Goal: Task Accomplishment & Management: Manage account settings

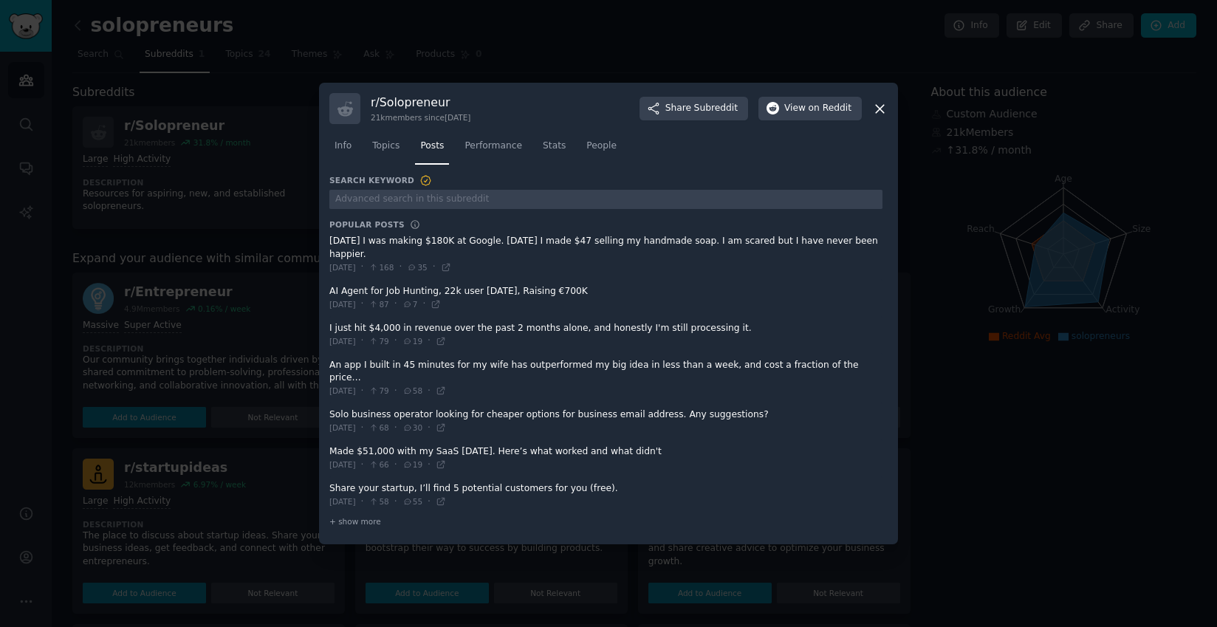
click at [882, 113] on icon at bounding box center [880, 109] width 8 height 8
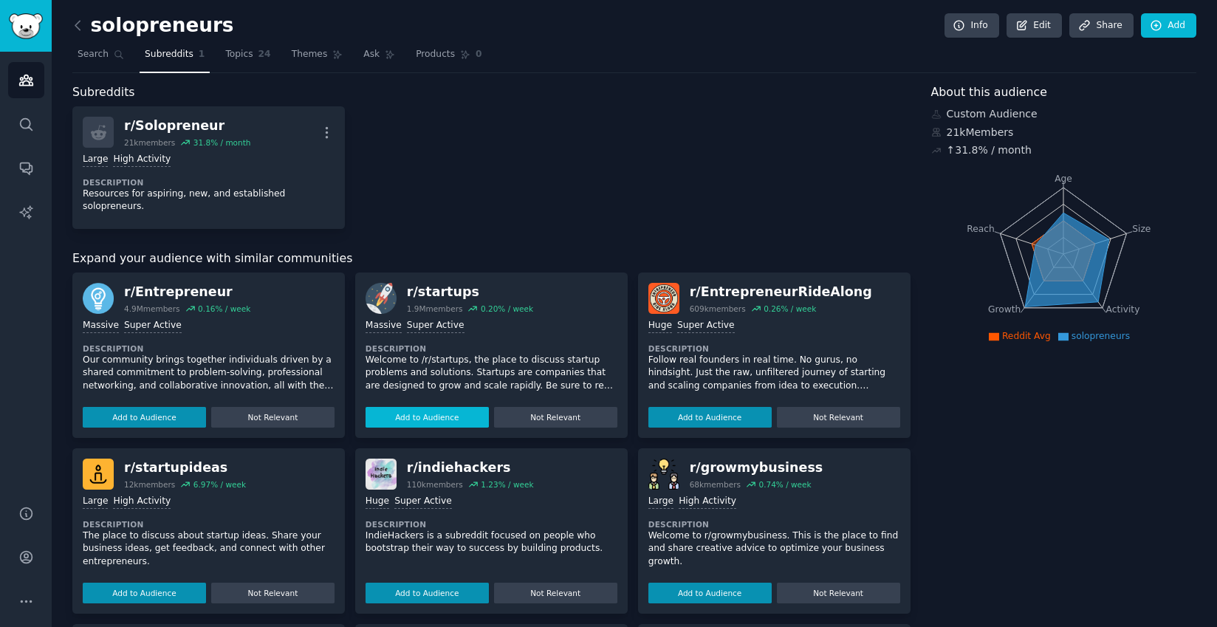
click at [416, 407] on button "Add to Audience" at bounding box center [426, 417] width 123 height 21
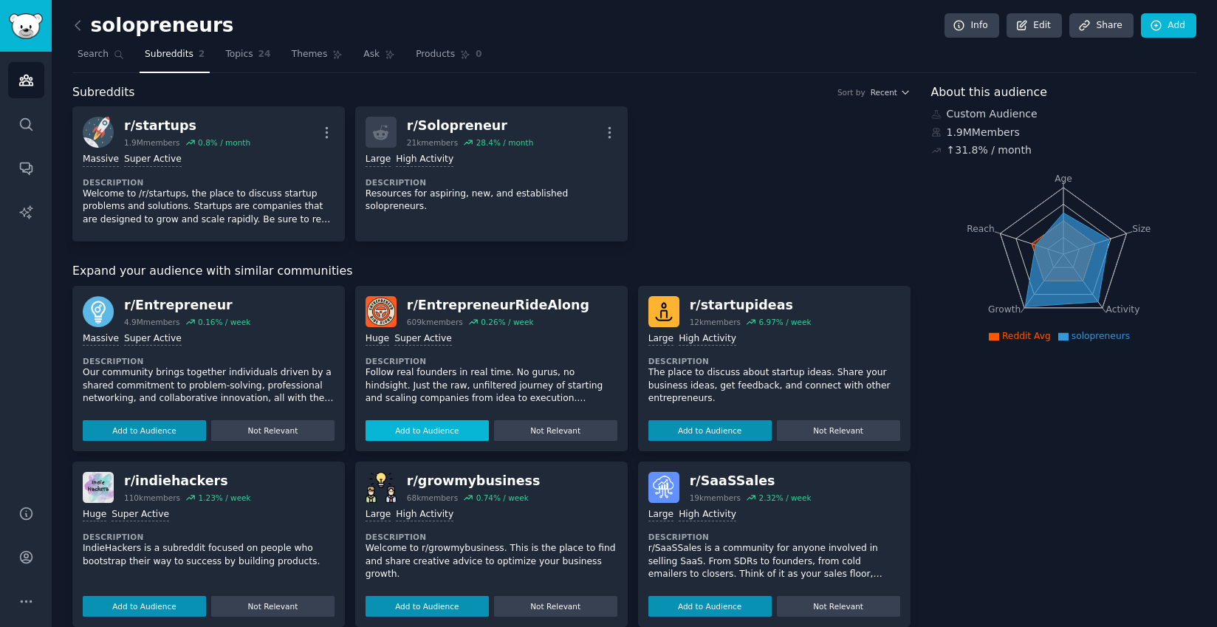
click at [425, 430] on button "Add to Audience" at bounding box center [426, 430] width 123 height 21
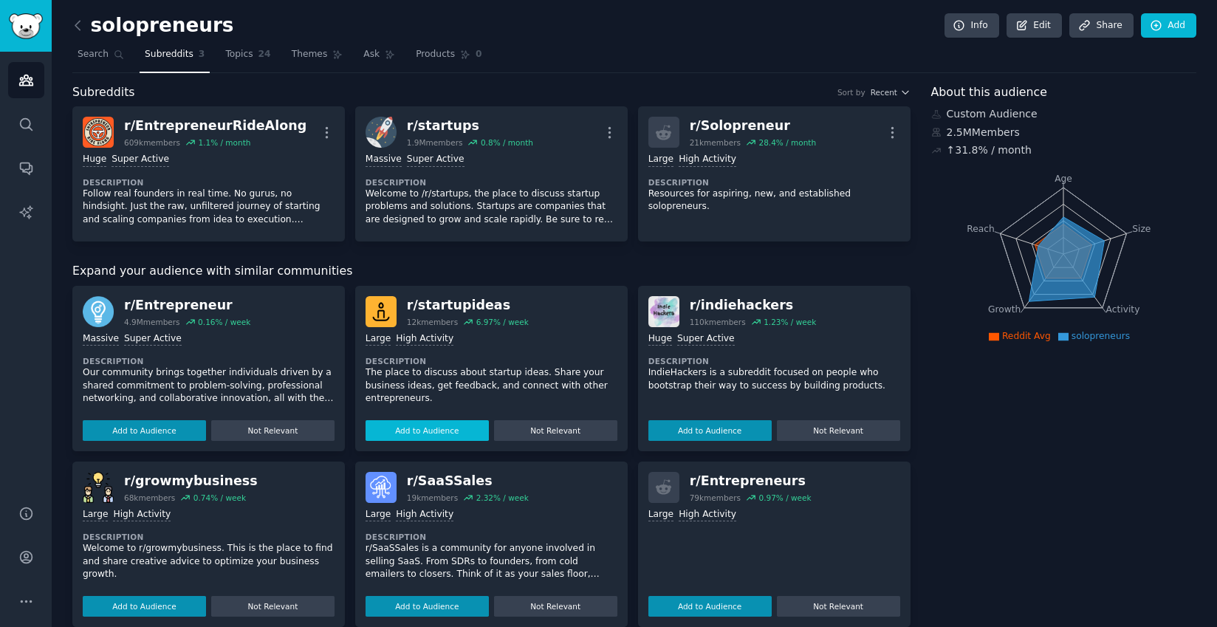
click at [426, 426] on button "Add to Audience" at bounding box center [426, 430] width 123 height 21
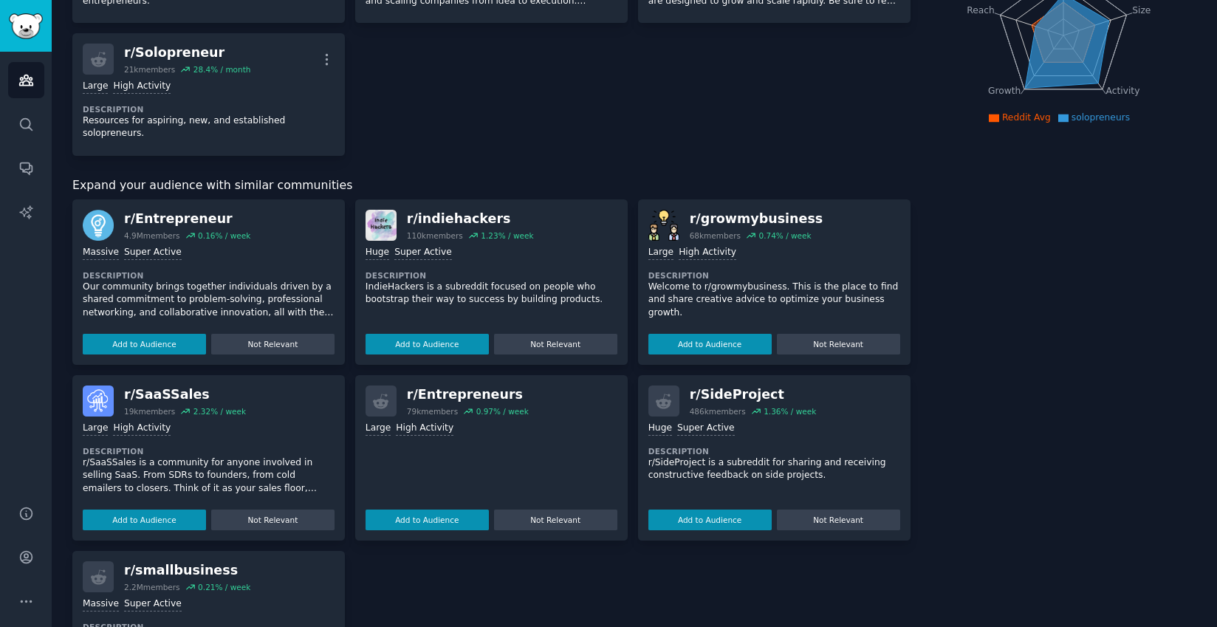
scroll to position [219, 0]
click at [704, 333] on button "Add to Audience" at bounding box center [709, 343] width 123 height 21
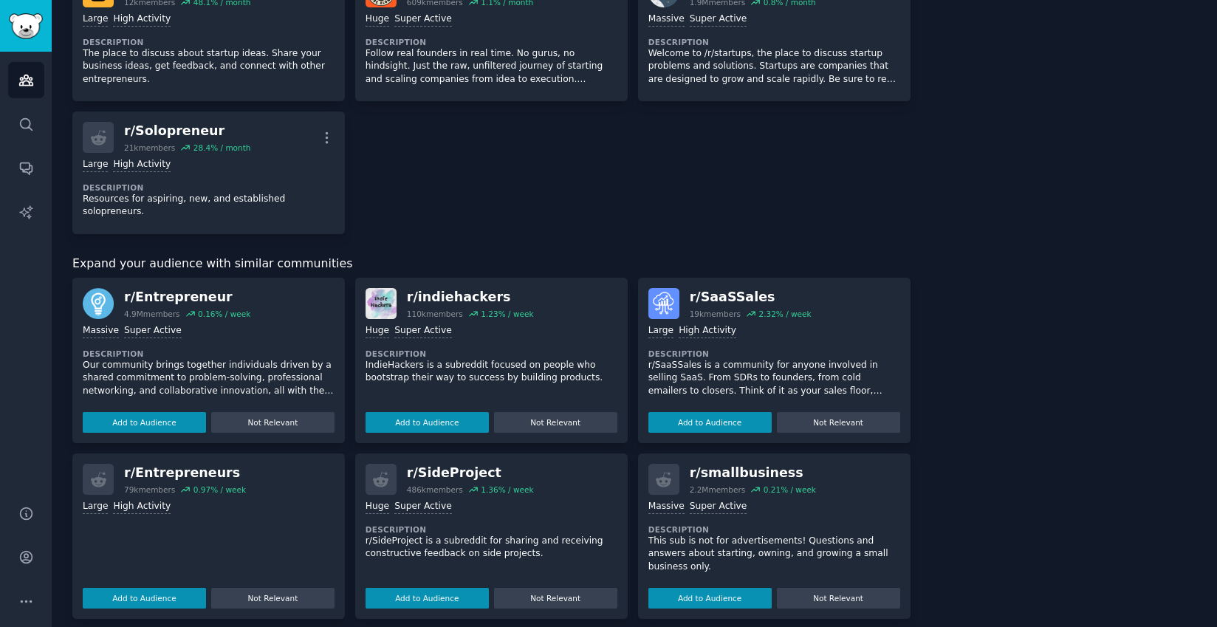
scroll to position [166, 0]
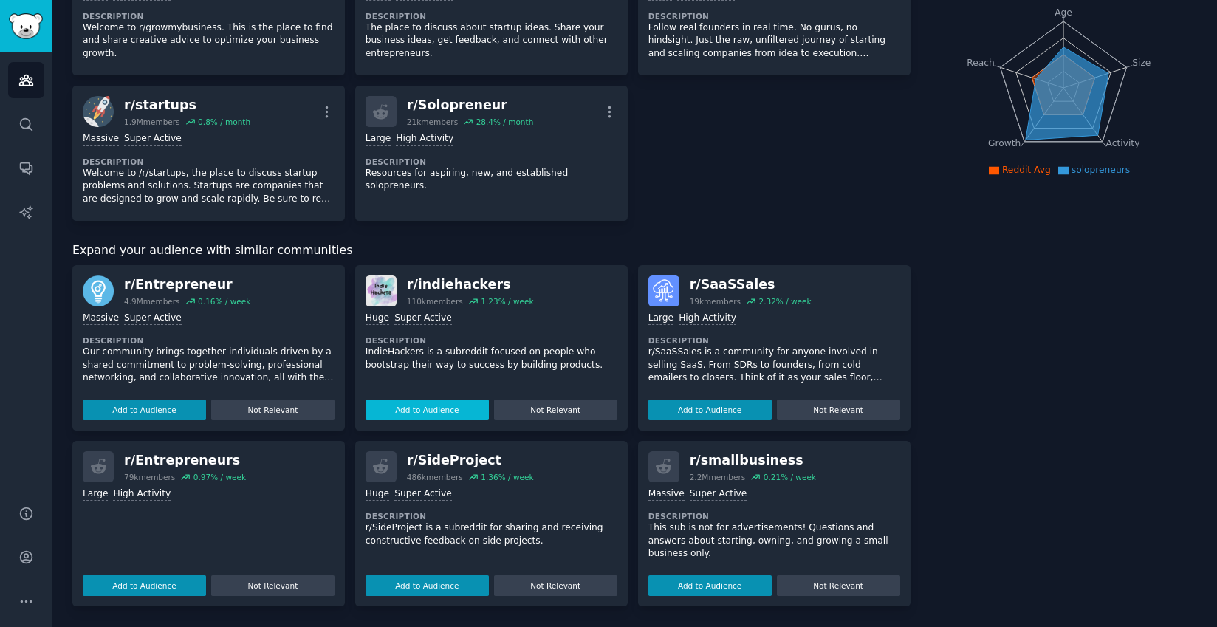
click at [434, 404] on button "Add to Audience" at bounding box center [426, 409] width 123 height 21
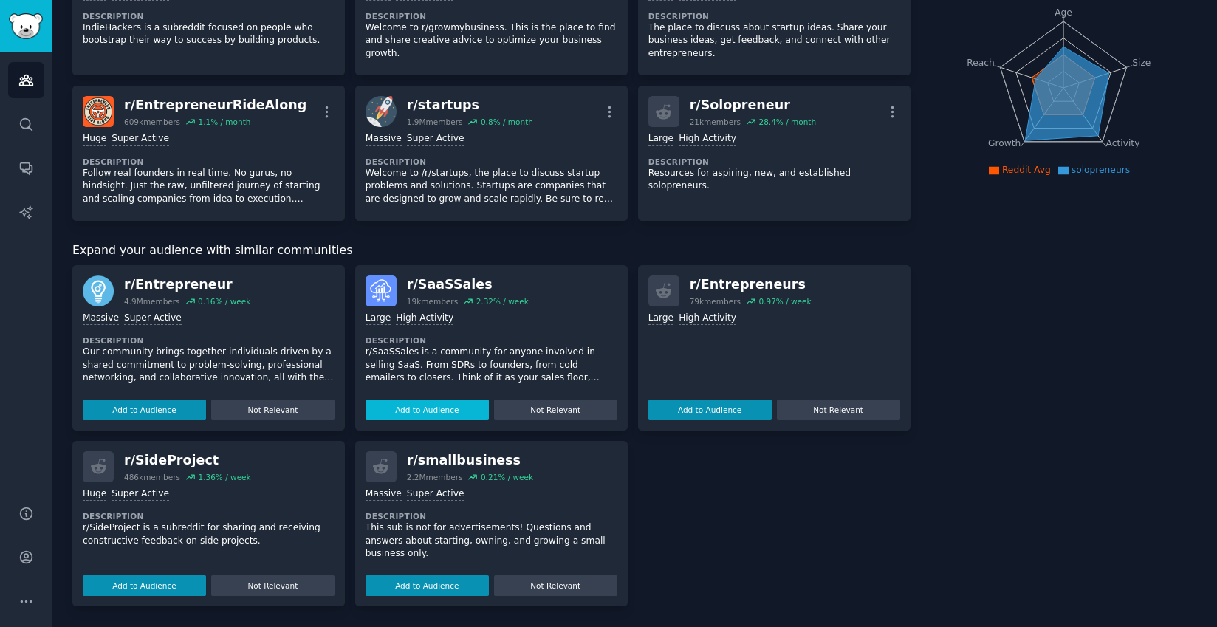
click at [417, 405] on button "Add to Audience" at bounding box center [426, 409] width 123 height 21
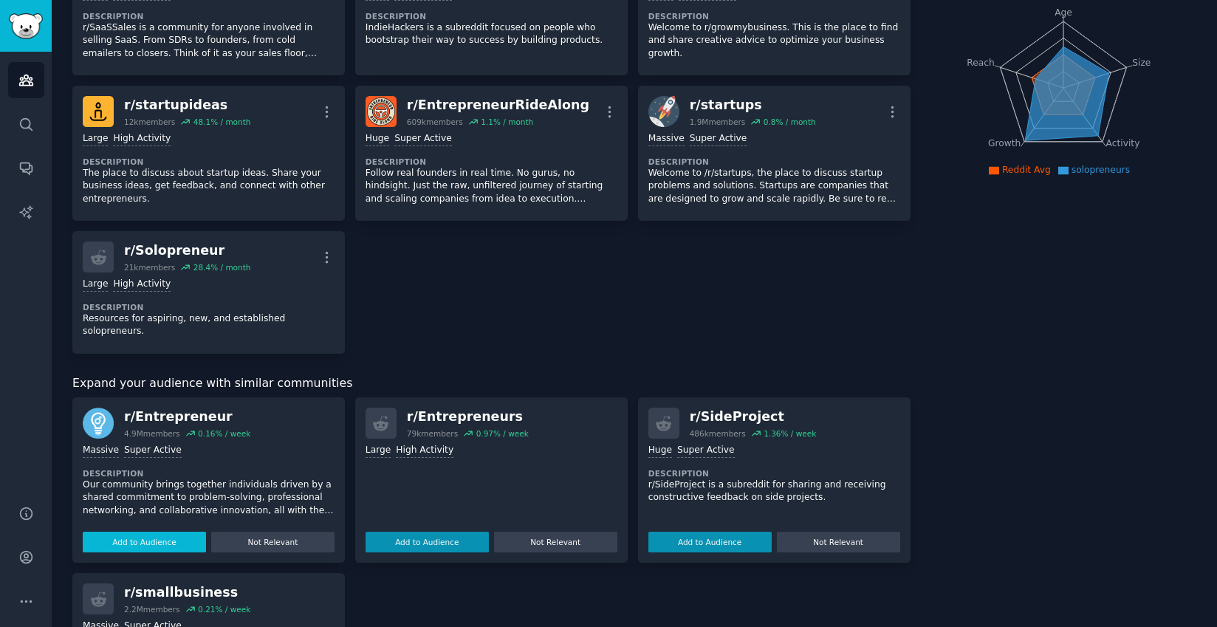
click at [147, 532] on button "Add to Audience" at bounding box center [144, 542] width 123 height 21
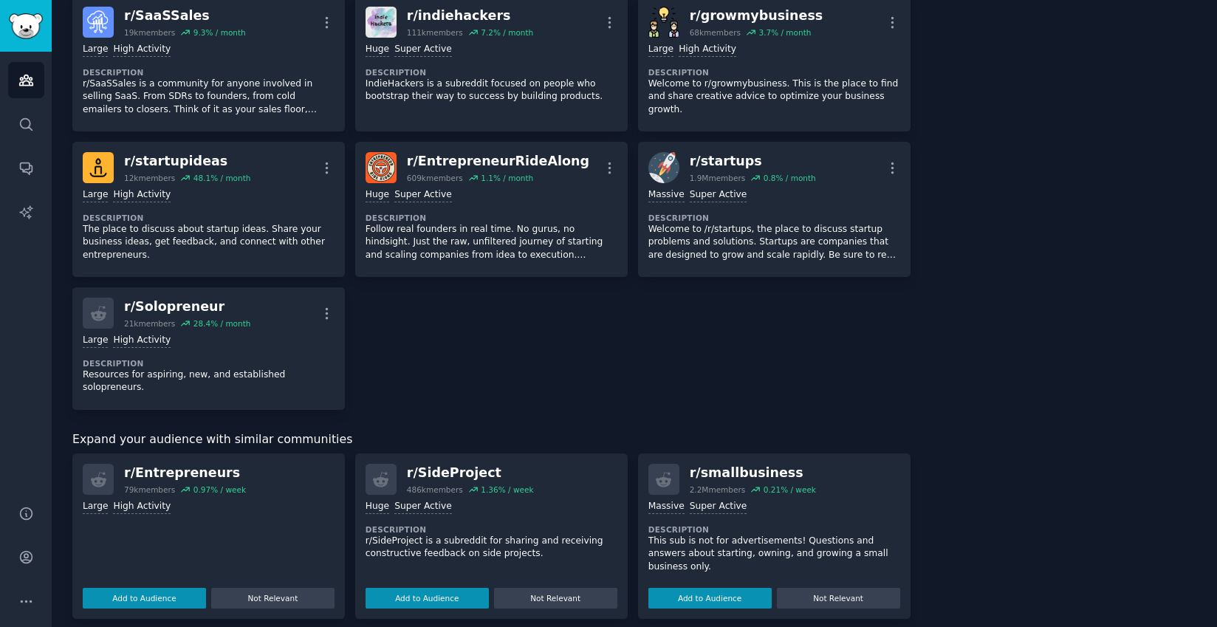
scroll to position [136, 0]
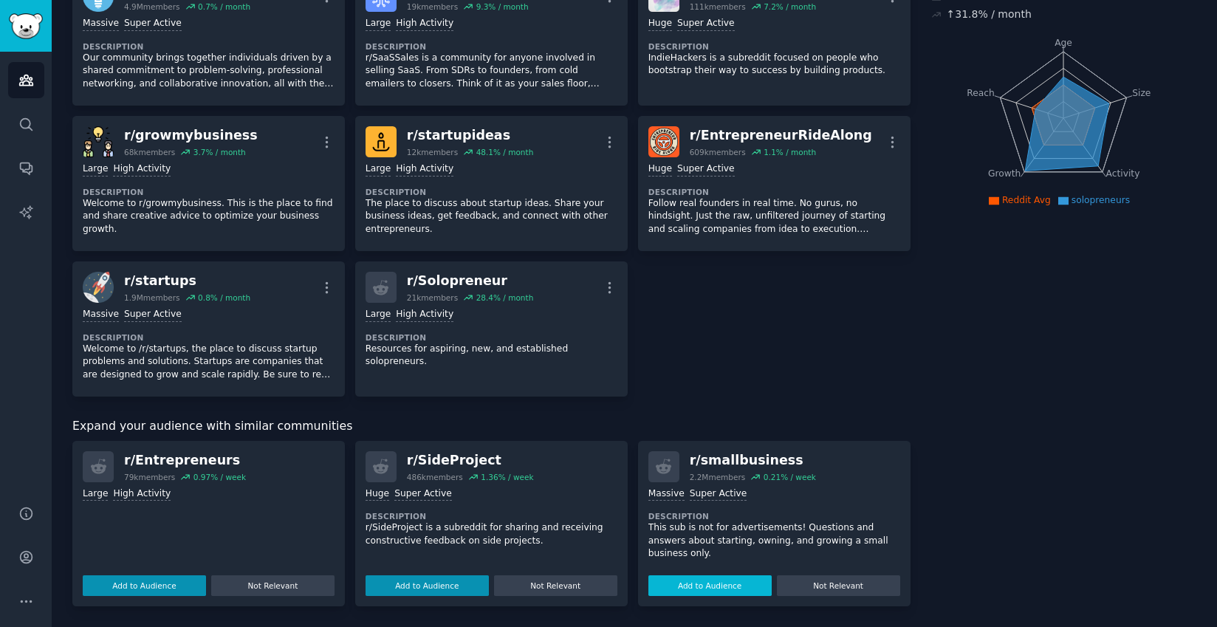
click at [685, 589] on button "Add to Audience" at bounding box center [709, 585] width 123 height 21
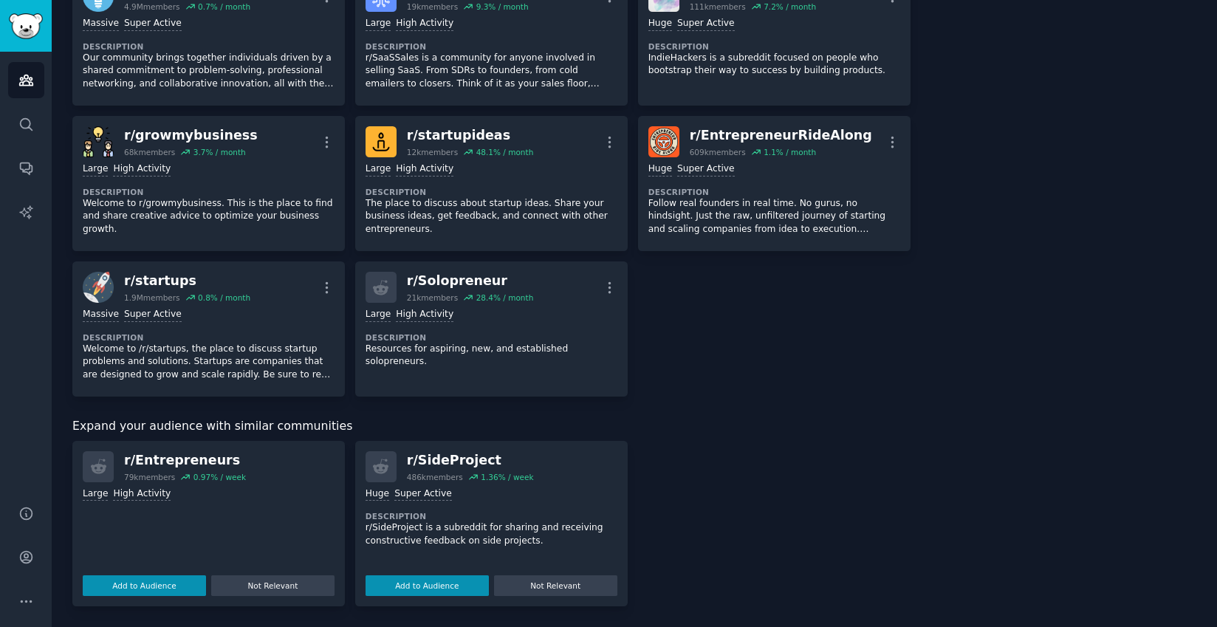
drag, startPoint x: 400, startPoint y: 585, endPoint x: 379, endPoint y: 585, distance: 20.7
click at [397, 585] on button "Add to Audience" at bounding box center [426, 585] width 123 height 21
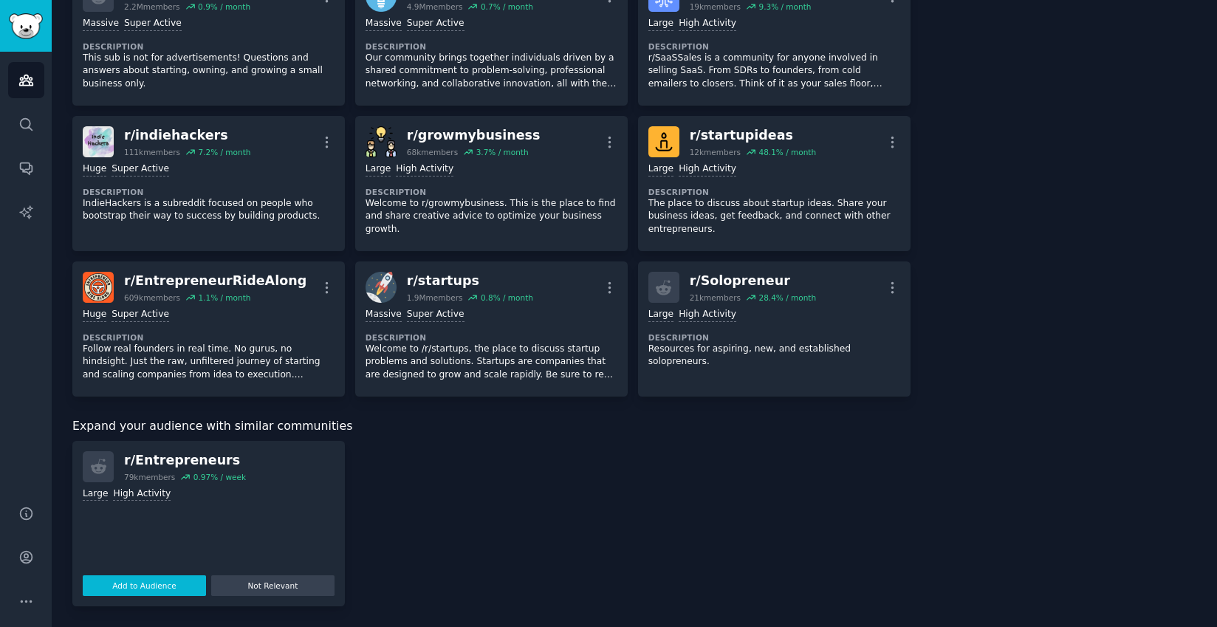
click at [137, 585] on button "Add to Audience" at bounding box center [144, 585] width 123 height 21
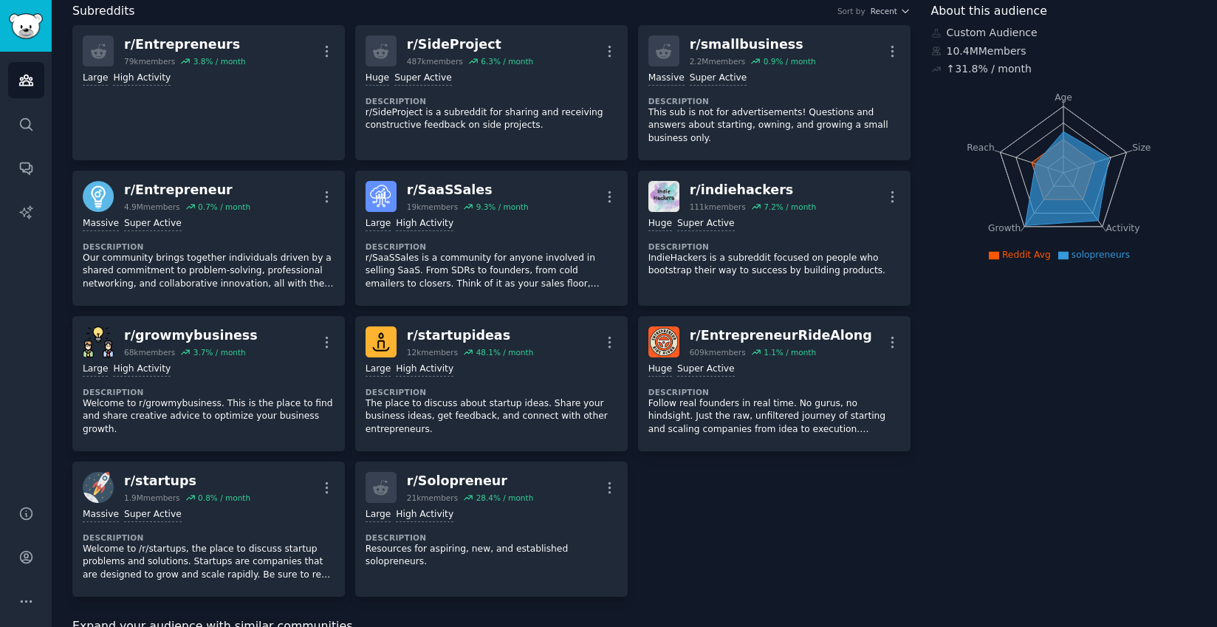
scroll to position [0, 0]
